Goal: Transaction & Acquisition: Purchase product/service

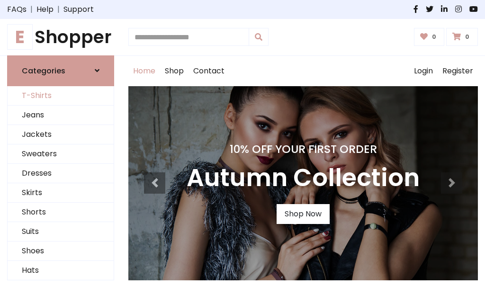
click at [61, 96] on link "T-Shirts" at bounding box center [61, 95] width 106 height 19
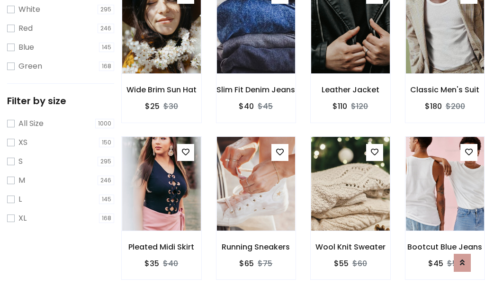
scroll to position [17, 0]
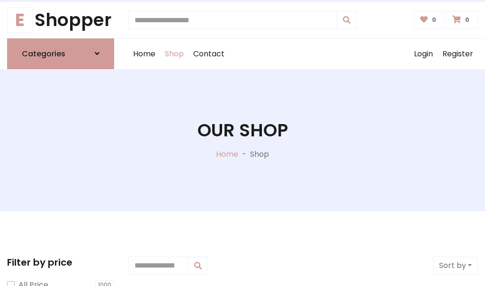
click at [242, 140] on h1 "Our Shop" at bounding box center [242, 130] width 90 height 21
click at [303, 54] on div "Home Shop Contact Log out Login Register" at bounding box center [302, 54] width 349 height 30
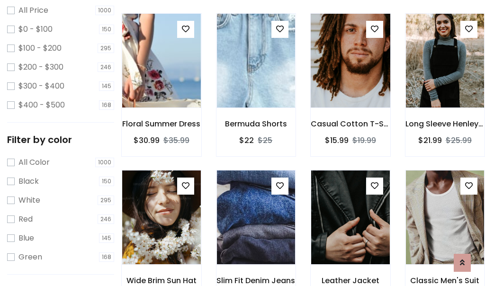
click at [350, 78] on img at bounding box center [350, 60] width 94 height 227
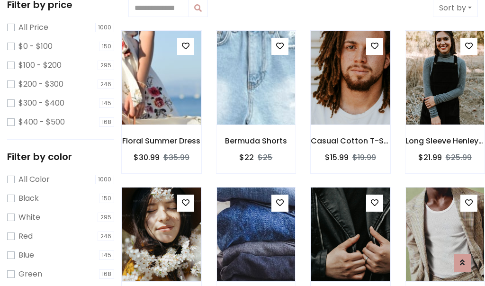
scroll to position [17, 0]
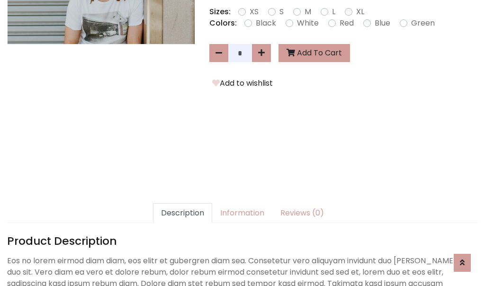
scroll to position [232, 0]
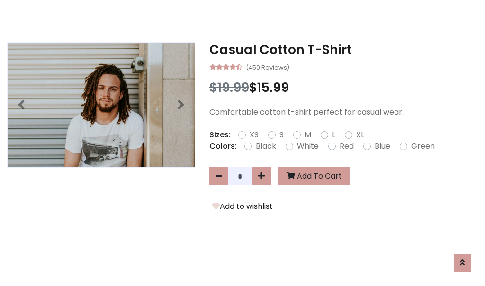
click at [343, 49] on h3 "Casual Cotton T-Shirt" at bounding box center [343, 49] width 269 height 15
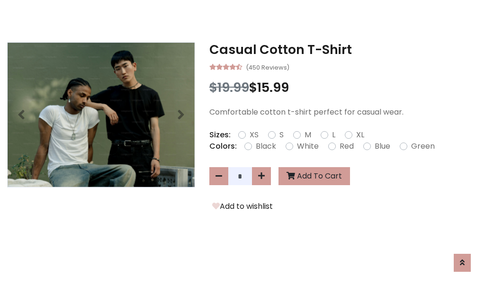
click at [343, 49] on h3 "Casual Cotton T-Shirt" at bounding box center [343, 49] width 269 height 15
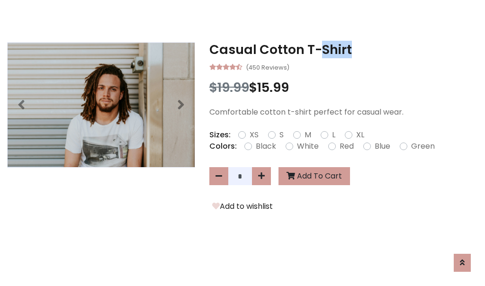
click at [343, 49] on h3 "Casual Cotton T-Shirt" at bounding box center [343, 49] width 269 height 15
